Goal: Task Accomplishment & Management: Manage account settings

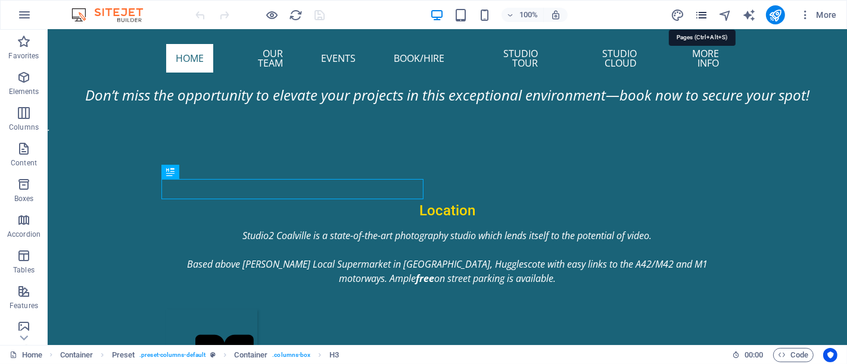
click at [702, 17] on icon "pages" at bounding box center [701, 15] width 14 height 14
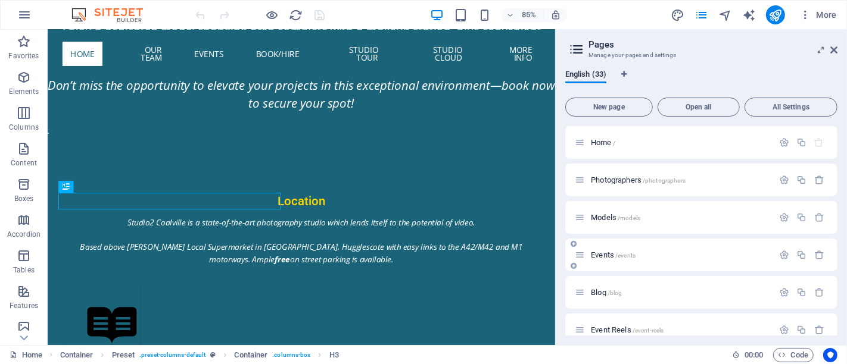
click at [600, 252] on span "Events /events" at bounding box center [613, 255] width 45 height 9
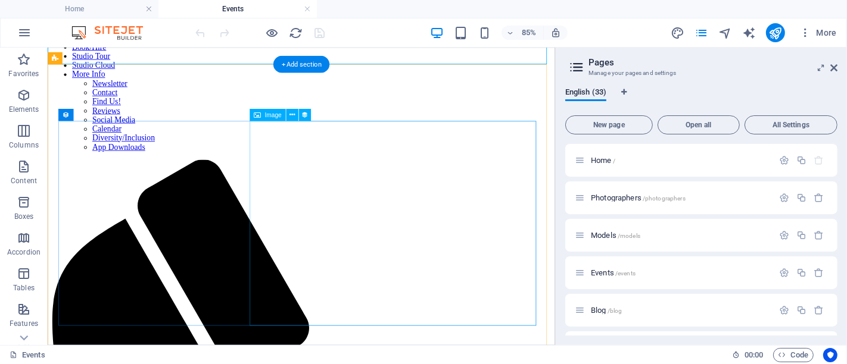
scroll to position [264, 0]
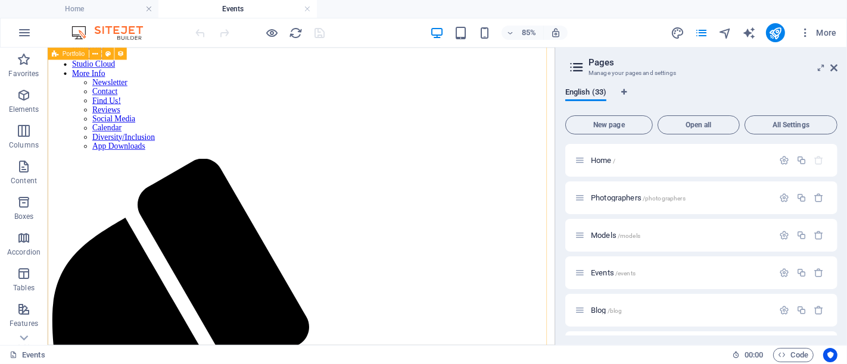
select select "6781bd3b2093cd6c661b9412"
select select "columns.event-dat_ASC"
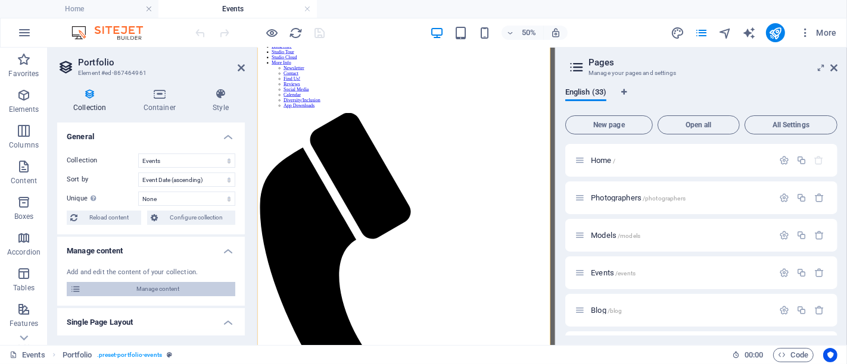
click at [151, 285] on span "Manage content" at bounding box center [158, 289] width 147 height 14
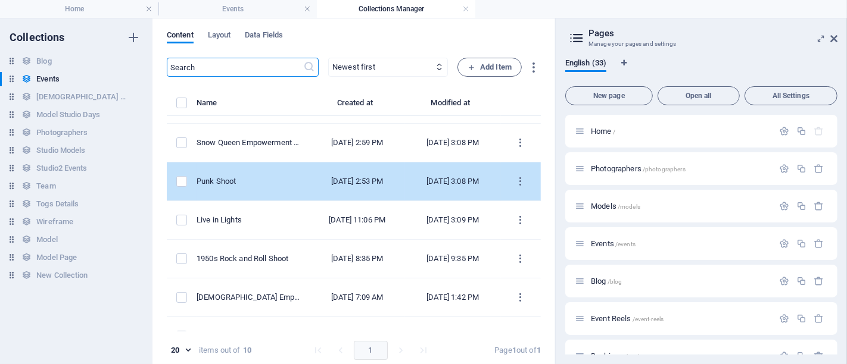
scroll to position [193, 0]
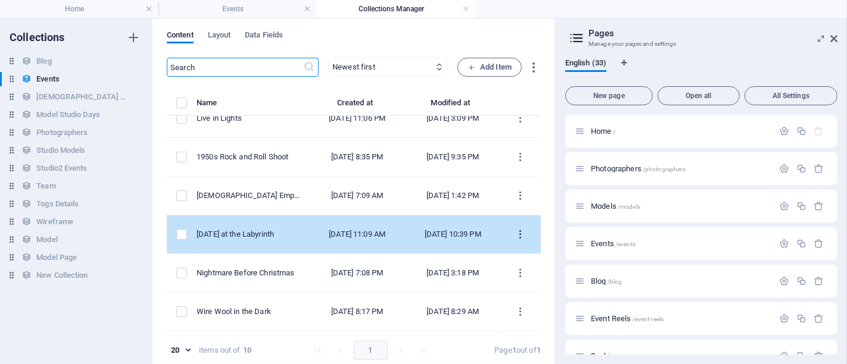
click at [515, 229] on icon "items list" at bounding box center [520, 234] width 11 height 11
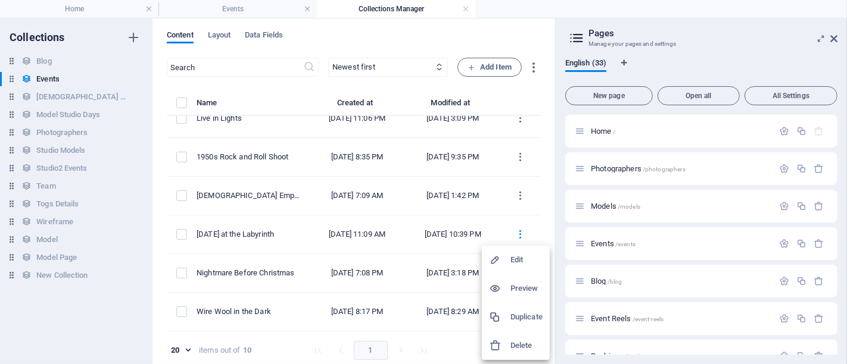
click at [520, 341] on h6 "Delete" at bounding box center [526, 346] width 32 height 14
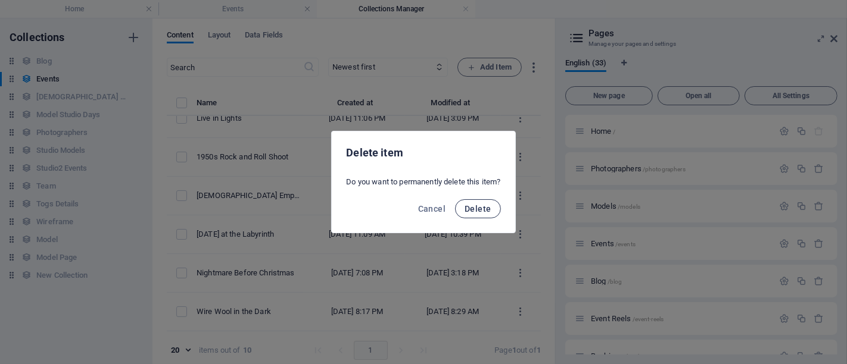
click at [486, 205] on span "Delete" at bounding box center [478, 209] width 26 height 10
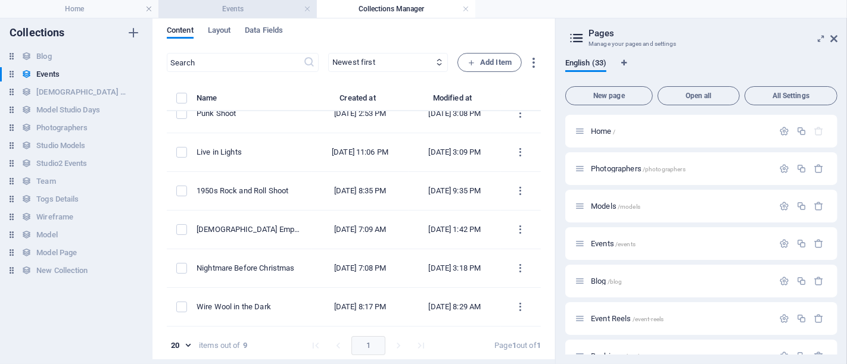
scroll to position [0, 0]
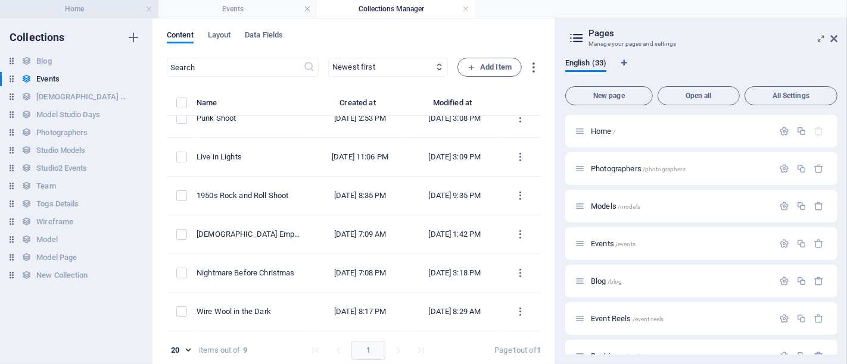
click at [114, 9] on h4 "Home" at bounding box center [79, 8] width 158 height 13
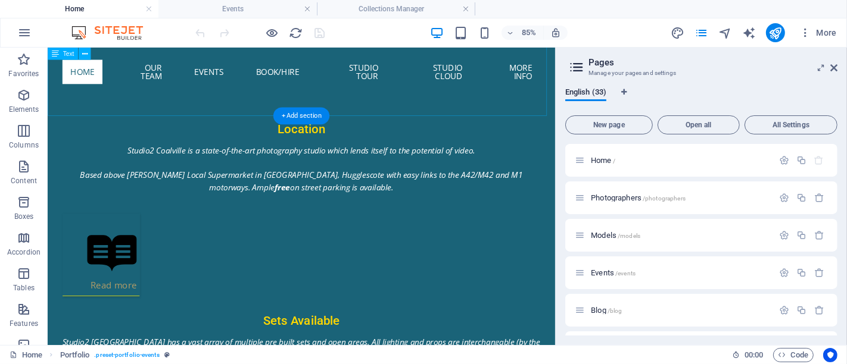
scroll to position [955, 0]
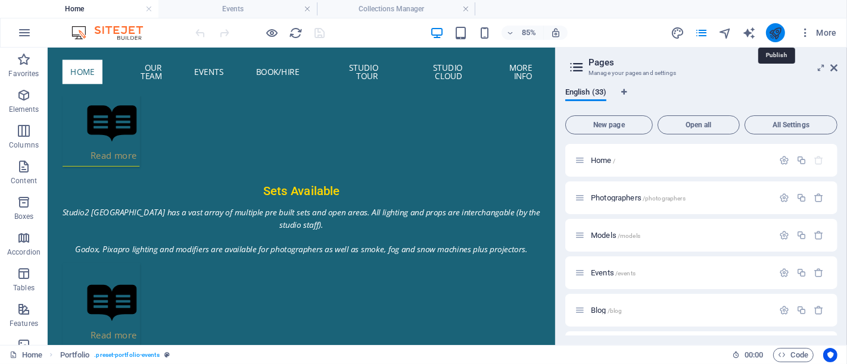
click at [773, 30] on icon "publish" at bounding box center [775, 33] width 14 height 14
